Goal: Find specific page/section

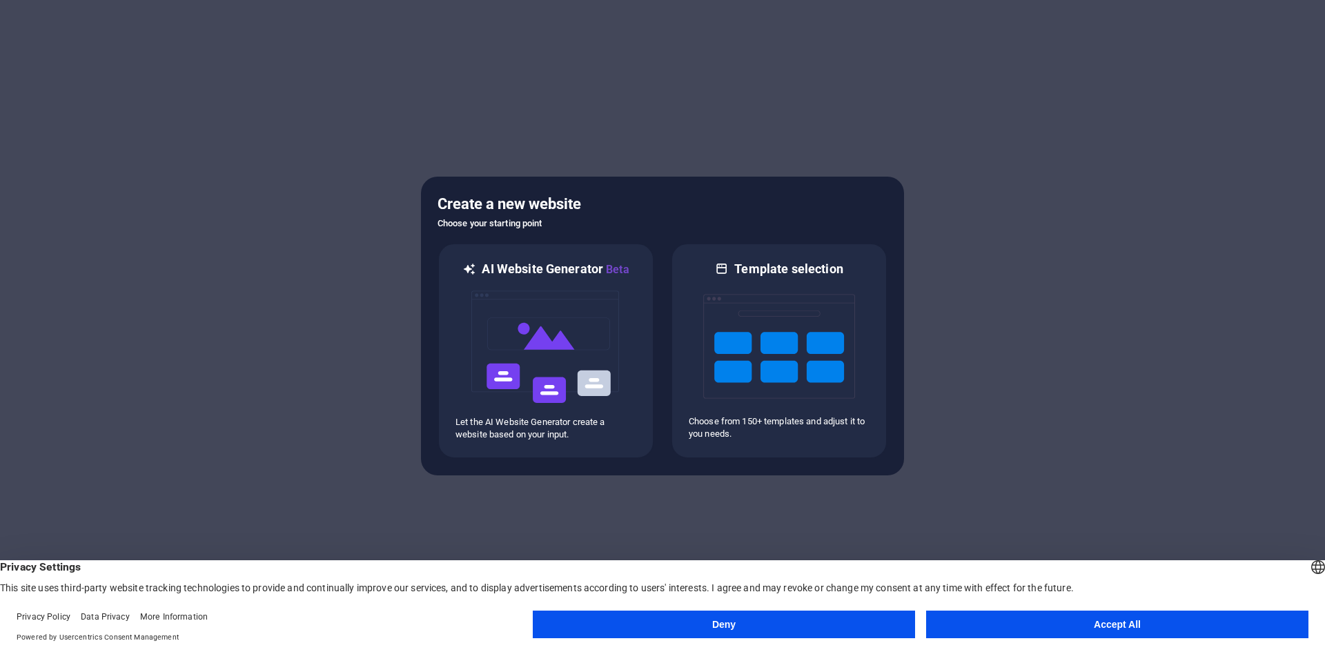
click at [1059, 630] on button "Accept All" at bounding box center [1117, 625] width 382 height 28
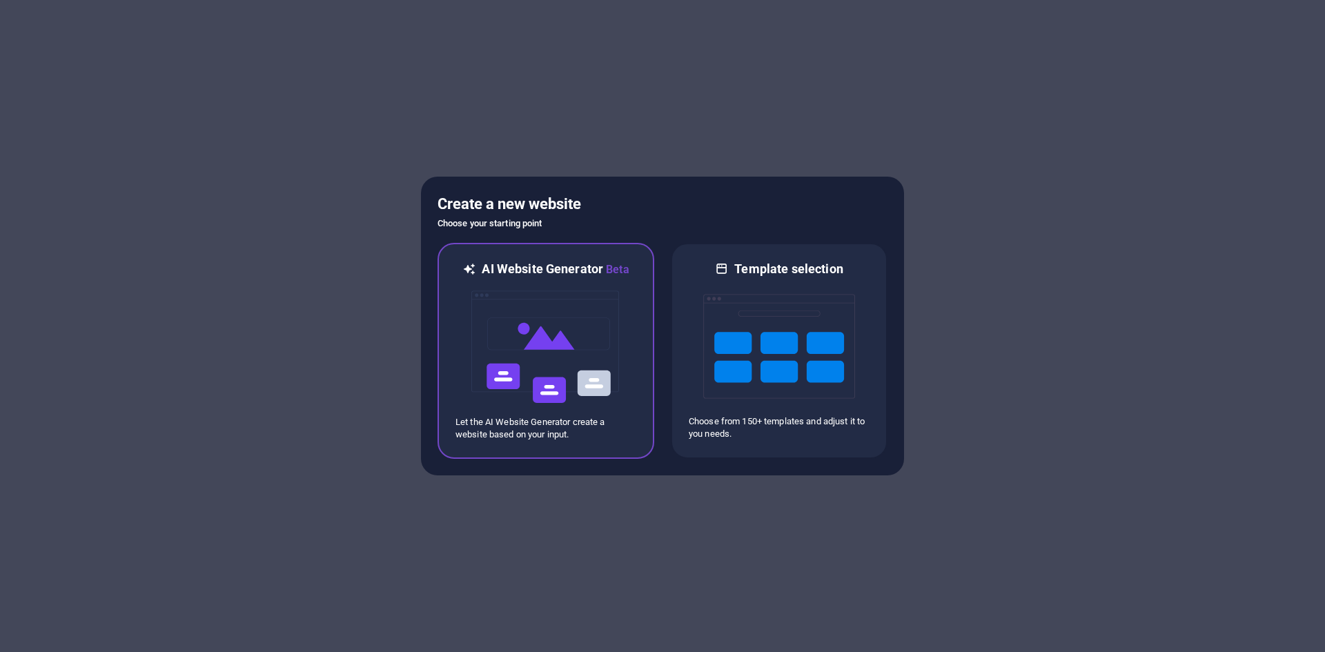
click at [531, 375] on img at bounding box center [546, 347] width 152 height 138
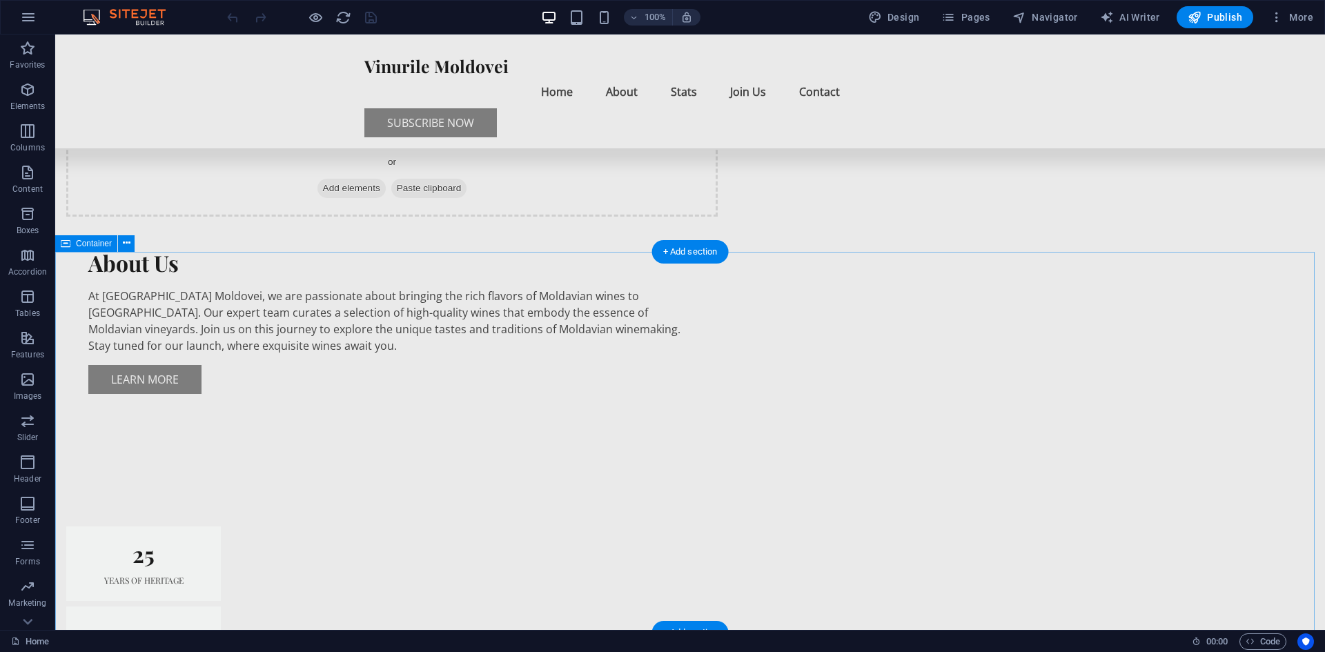
scroll to position [1042, 0]
